Goal: Task Accomplishment & Management: Use online tool/utility

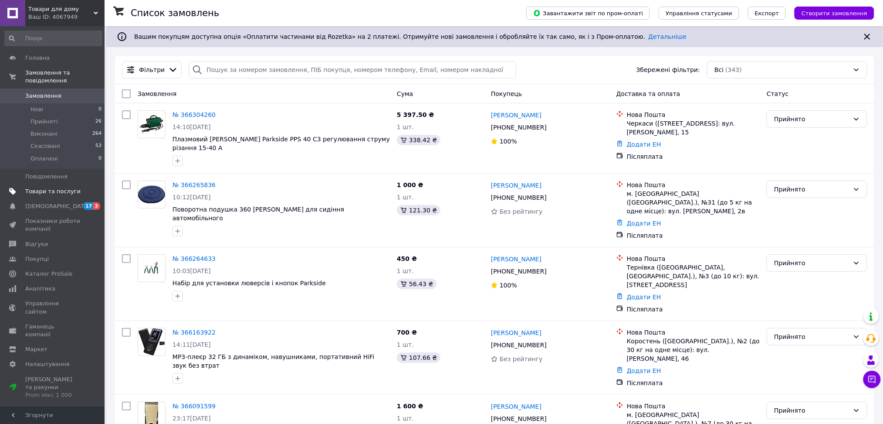
click at [40, 187] on span "Товари та послуги" at bounding box center [52, 191] width 55 height 8
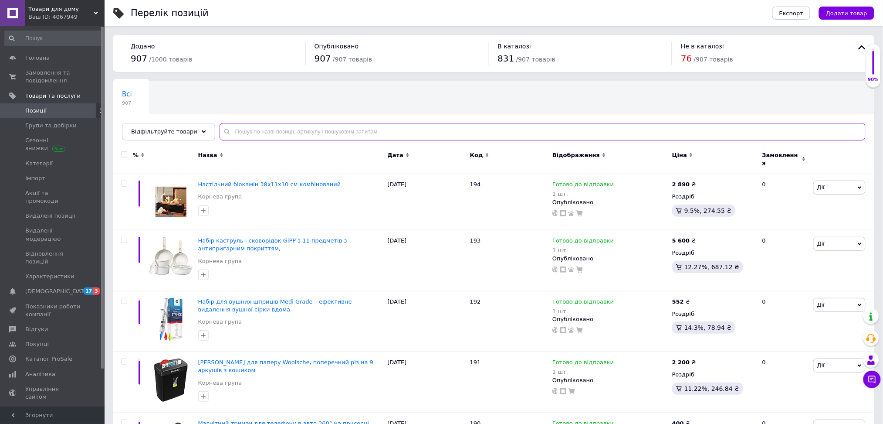
click at [254, 127] on input "text" at bounding box center [543, 131] width 646 height 17
click at [259, 128] on input "text" at bounding box center [543, 131] width 646 height 17
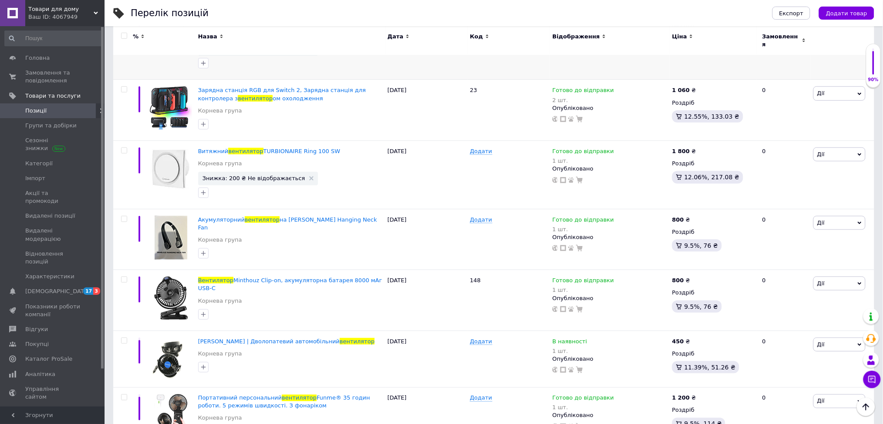
scroll to position [232, 0]
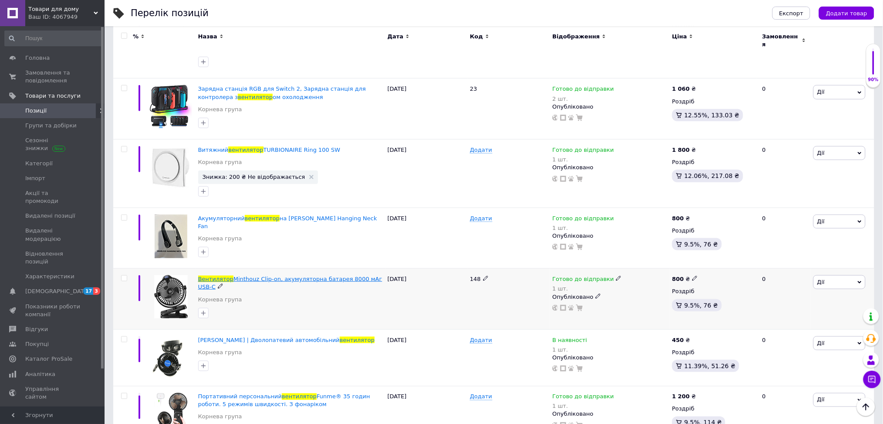
type input "вентилятор"
